Goal: Task Accomplishment & Management: Use online tool/utility

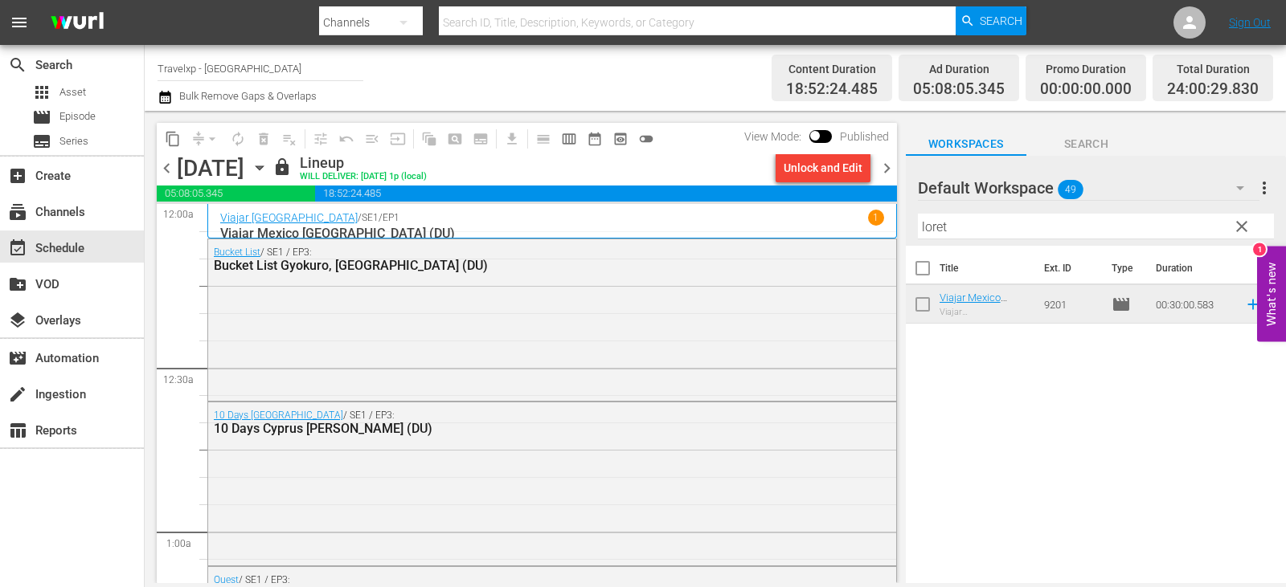
scroll to position [7490, 0]
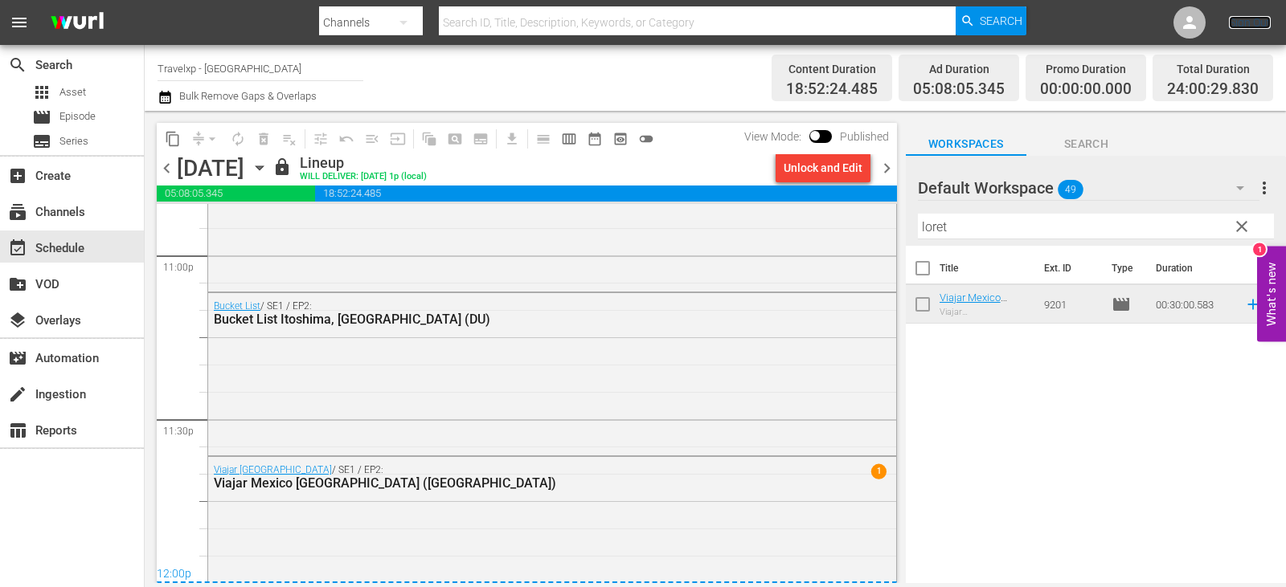
click at [1267, 23] on link "Sign Out" at bounding box center [1250, 22] width 42 height 13
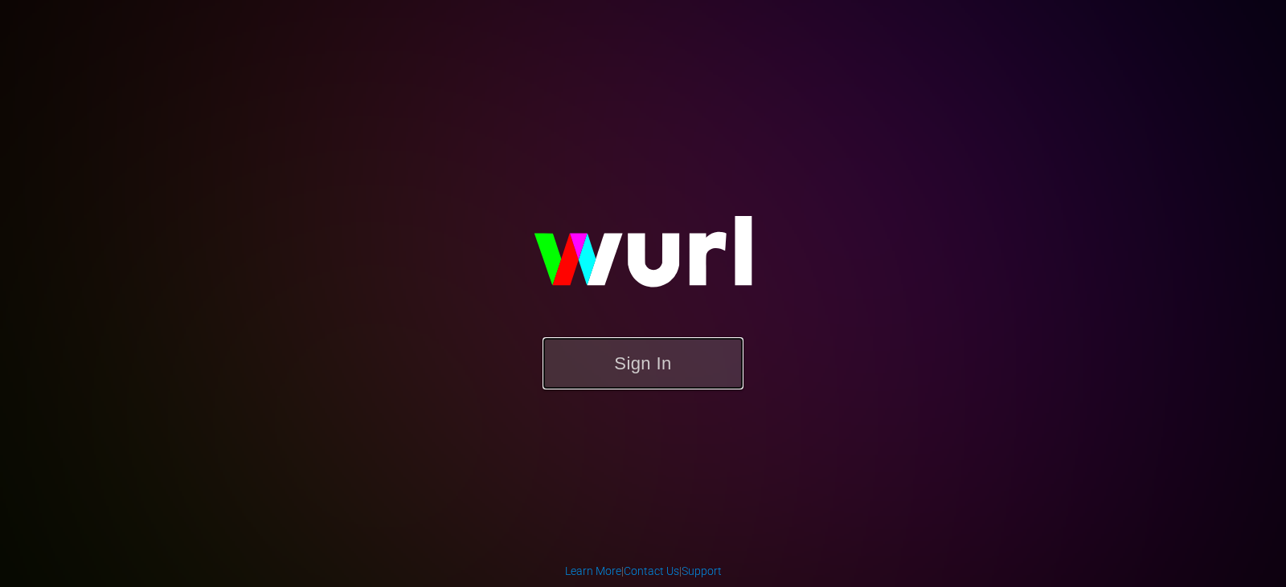
click at [636, 387] on button "Sign In" at bounding box center [642, 364] width 201 height 52
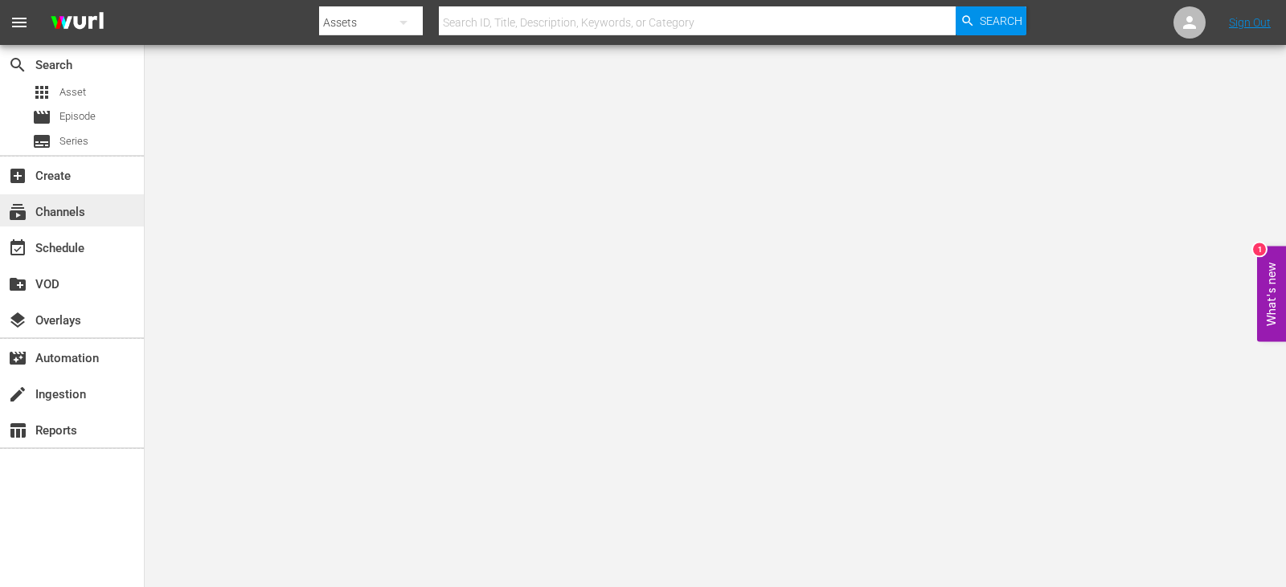
click at [83, 208] on div "subscriptions Channels" at bounding box center [45, 210] width 90 height 14
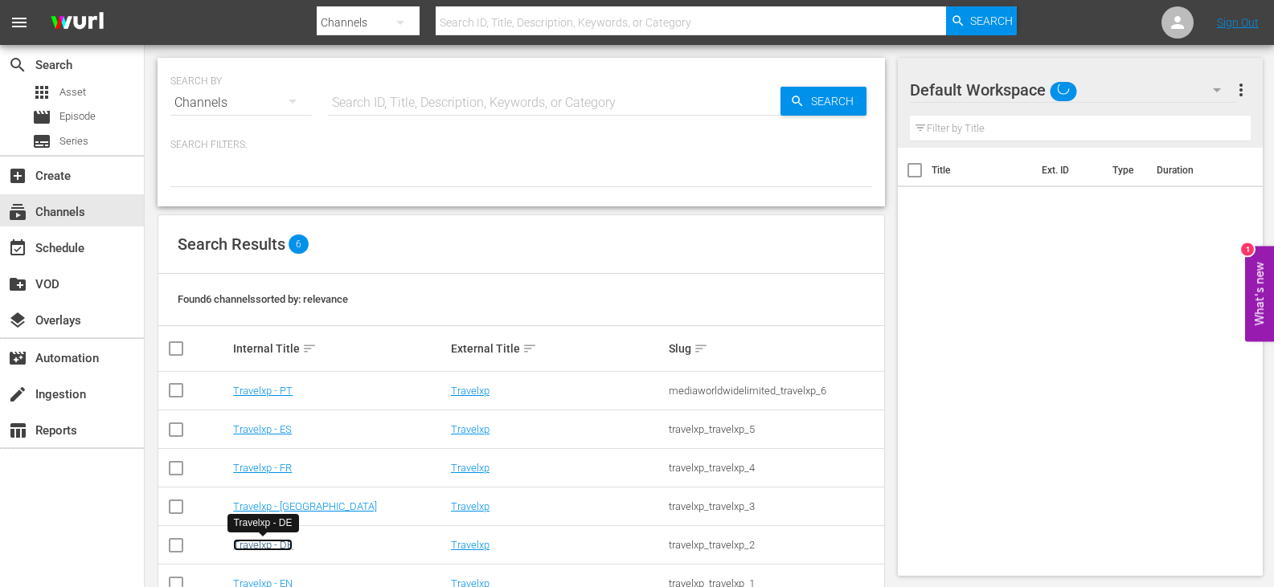
click at [260, 549] on link "Travelxp - DE" at bounding box center [262, 545] width 59 height 12
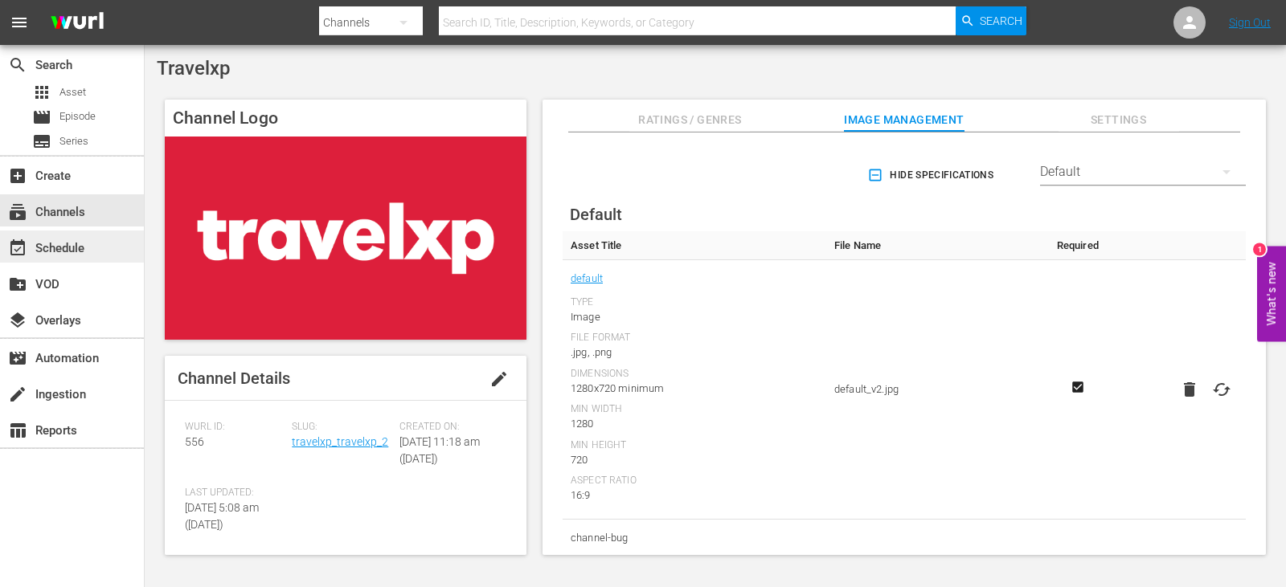
click at [60, 246] on div "event_available Schedule" at bounding box center [45, 246] width 90 height 14
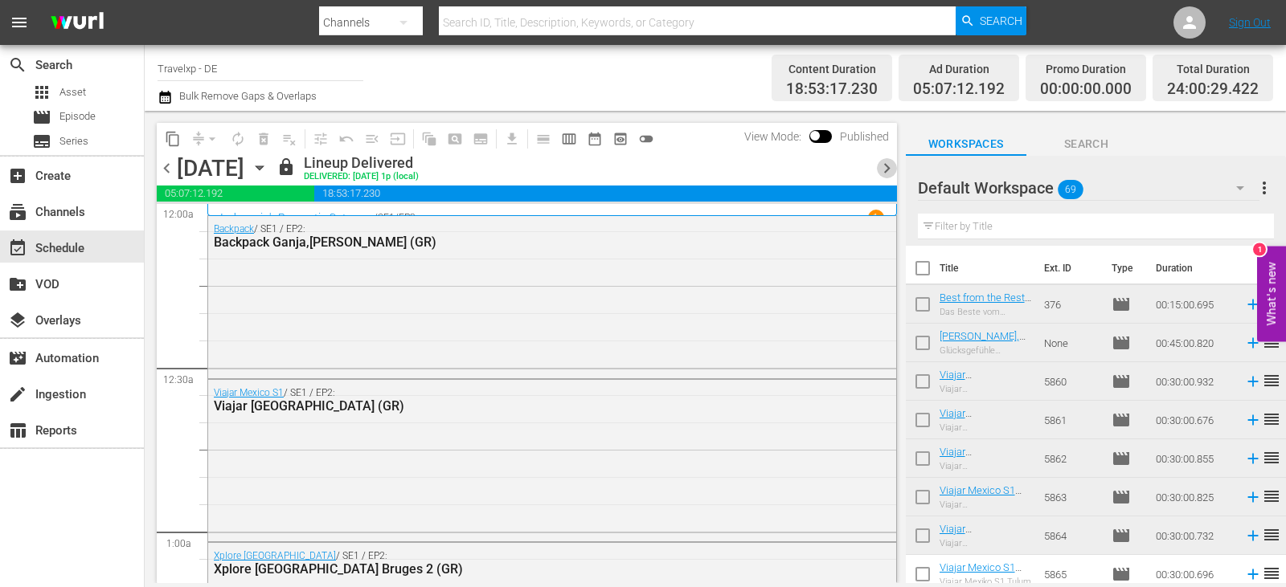
click at [889, 162] on span "chevron_right" at bounding box center [887, 168] width 20 height 20
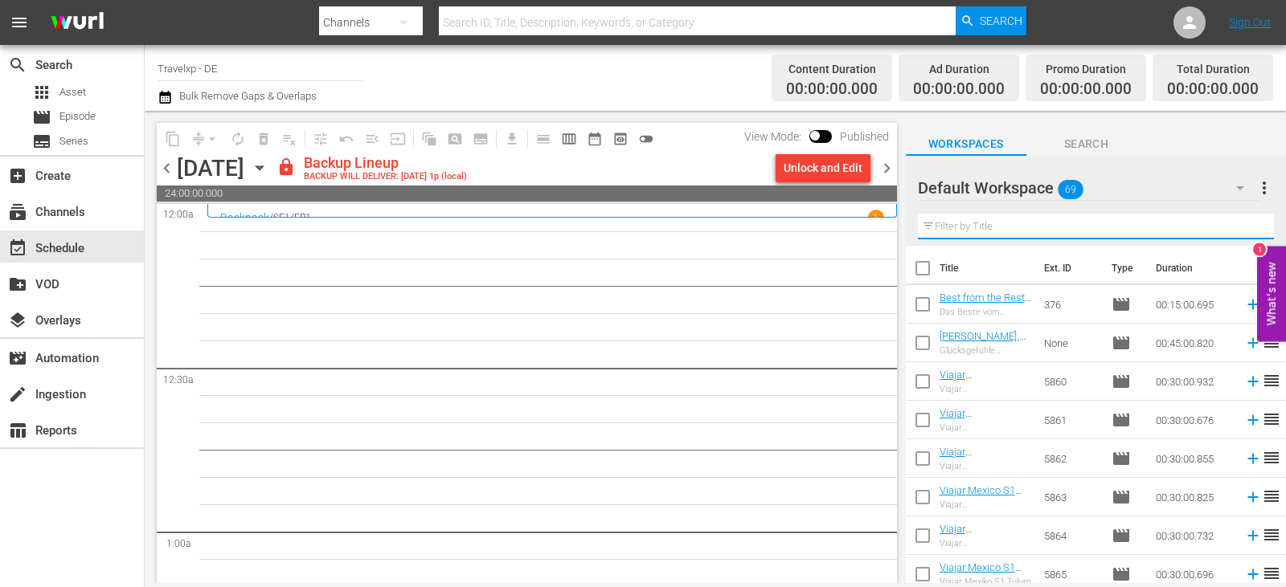
click at [1024, 227] on input "text" at bounding box center [1096, 227] width 356 height 26
click at [956, 223] on input "text" at bounding box center [1096, 227] width 356 height 26
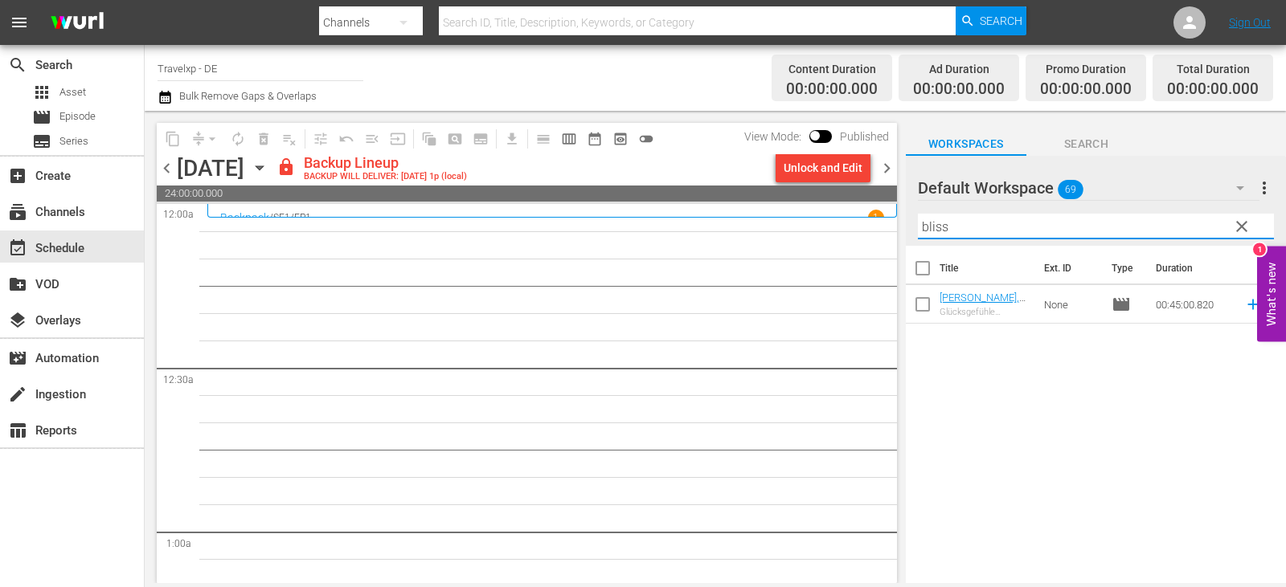
type input "bliss"
click at [1238, 223] on span "clear" at bounding box center [1241, 226] width 19 height 19
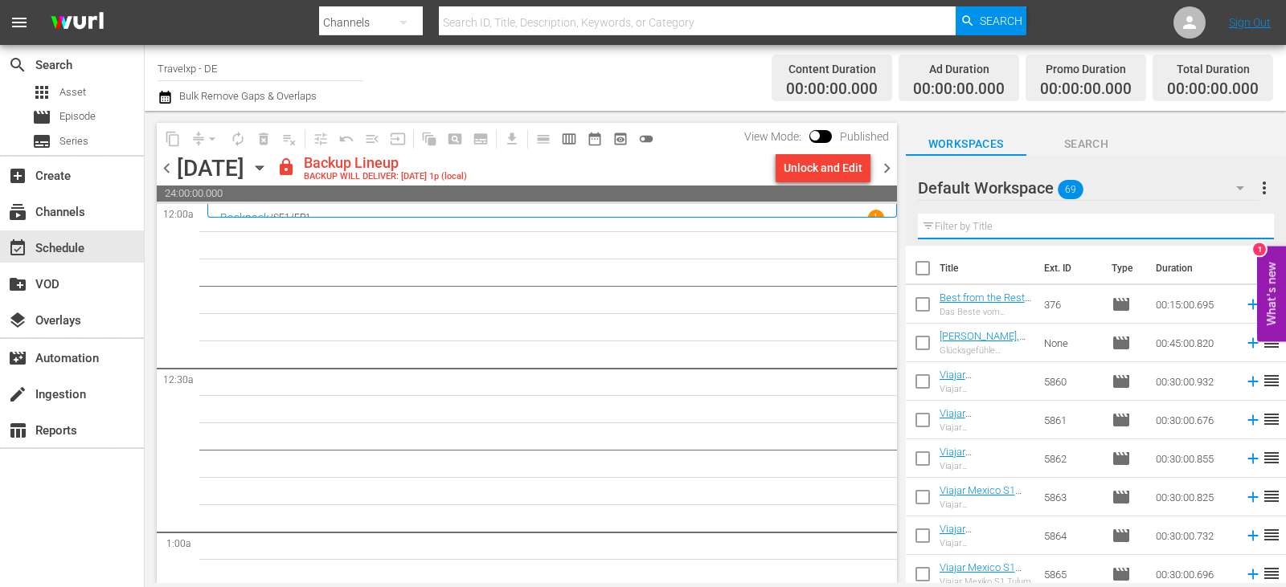
click at [1238, 223] on input "text" at bounding box center [1096, 227] width 356 height 26
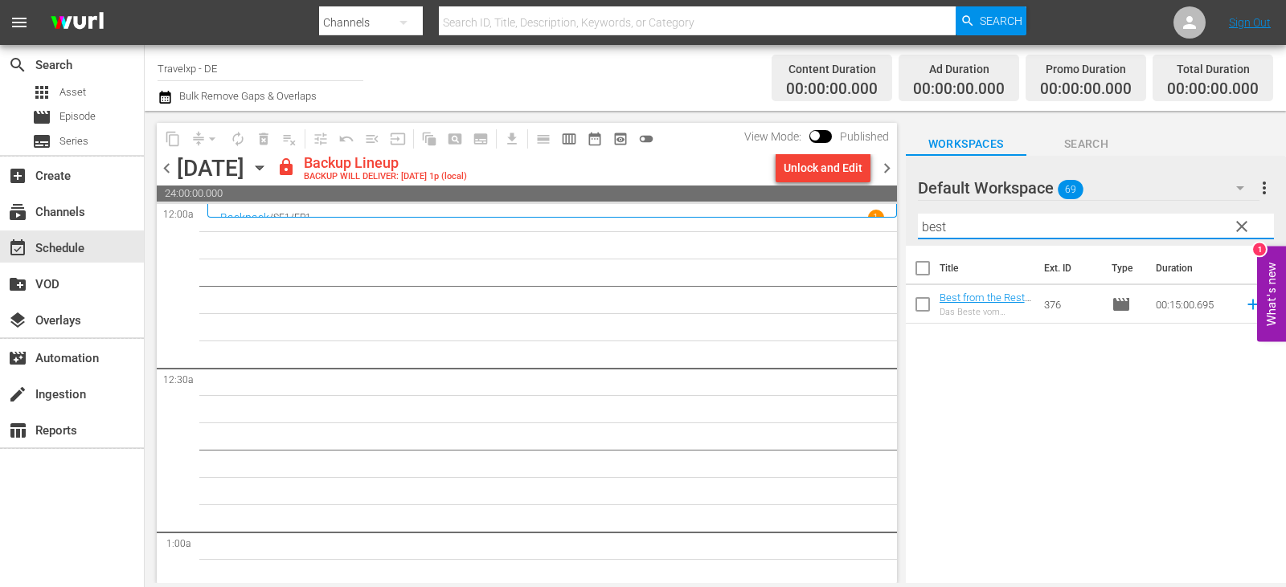
type input "best"
click at [985, 426] on div "Title Ext. ID Type Duration Best from the Rest Philippines Sun Downers (GR) Das…" at bounding box center [1096, 416] width 380 height 340
click at [1239, 222] on span "clear" at bounding box center [1241, 226] width 19 height 19
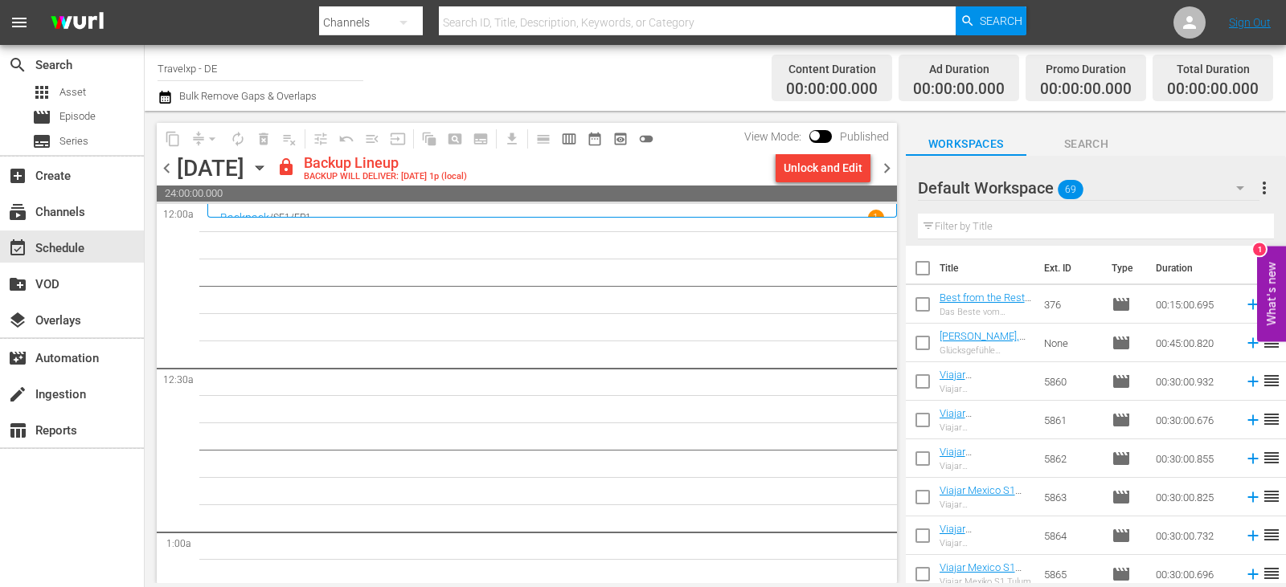
click at [1087, 235] on input "text" at bounding box center [1096, 227] width 356 height 26
click at [1270, 28] on link "Sign Out" at bounding box center [1250, 22] width 42 height 13
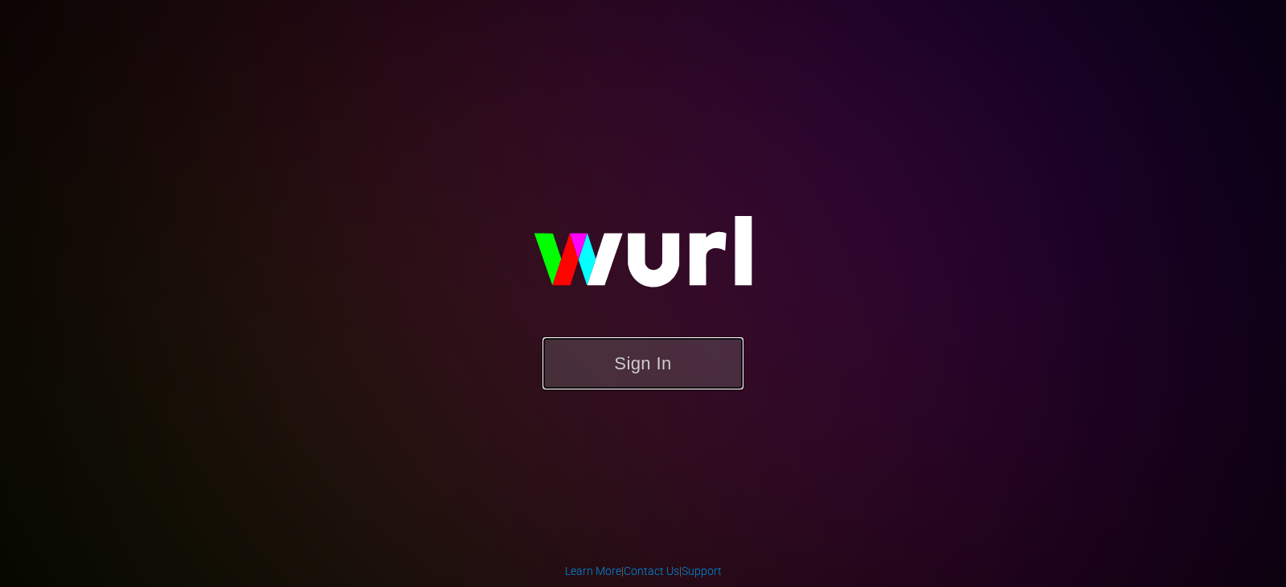
click at [615, 363] on button "Sign In" at bounding box center [642, 364] width 201 height 52
